Goal: Task Accomplishment & Management: Complete application form

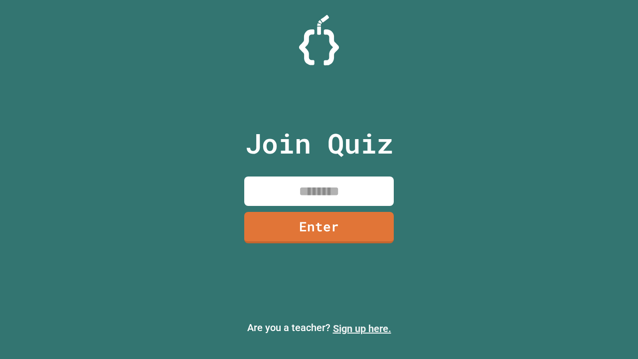
click at [362, 328] on link "Sign up here." at bounding box center [362, 328] width 58 height 12
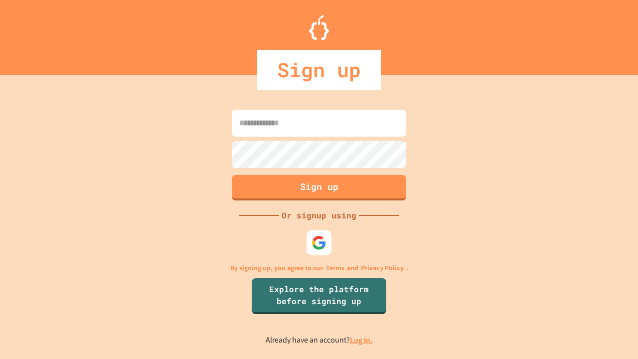
click at [362, 340] on link "Log in." at bounding box center [361, 340] width 23 height 10
